Goal: Task Accomplishment & Management: Manage account settings

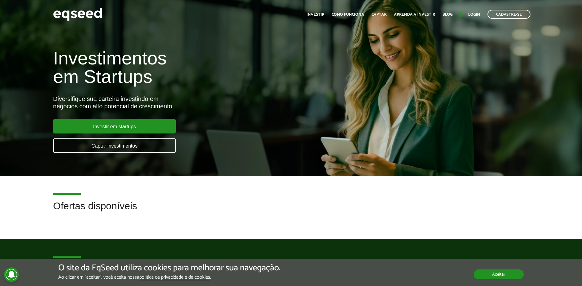
click at [511, 272] on button "Aceitar" at bounding box center [498, 274] width 50 height 10
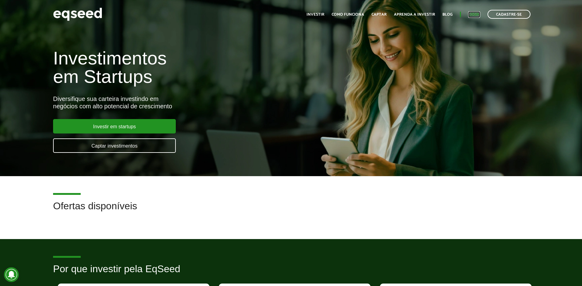
click at [473, 15] on link "Login" at bounding box center [474, 15] width 12 height 4
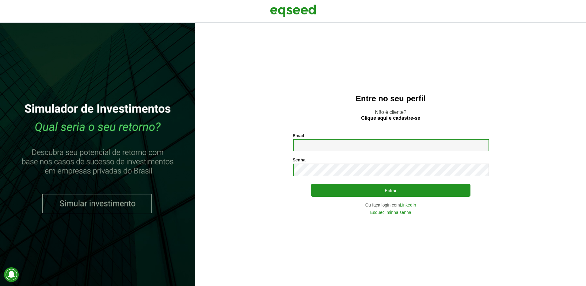
click at [324, 149] on input "Email *" at bounding box center [391, 145] width 196 height 12
type input "**********"
click at [311, 184] on button "Entrar" at bounding box center [390, 190] width 159 height 13
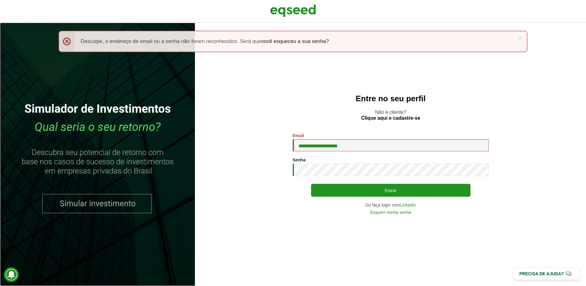
click at [117, 203] on link at bounding box center [97, 154] width 195 height 263
